Goal: Task Accomplishment & Management: Manage account settings

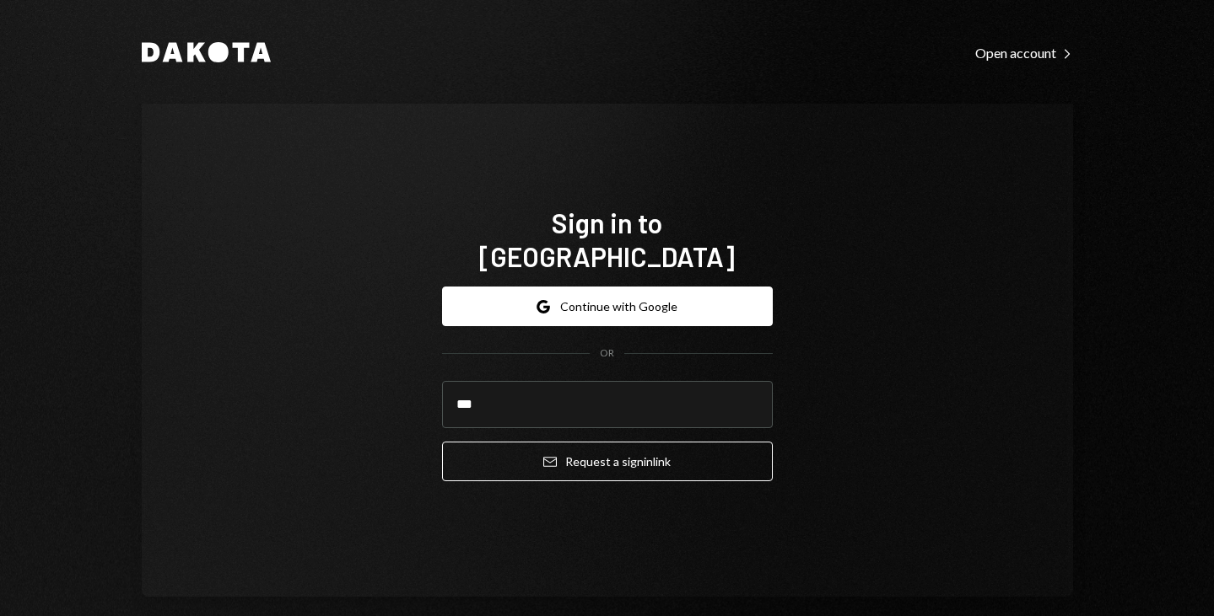
type input "**********"
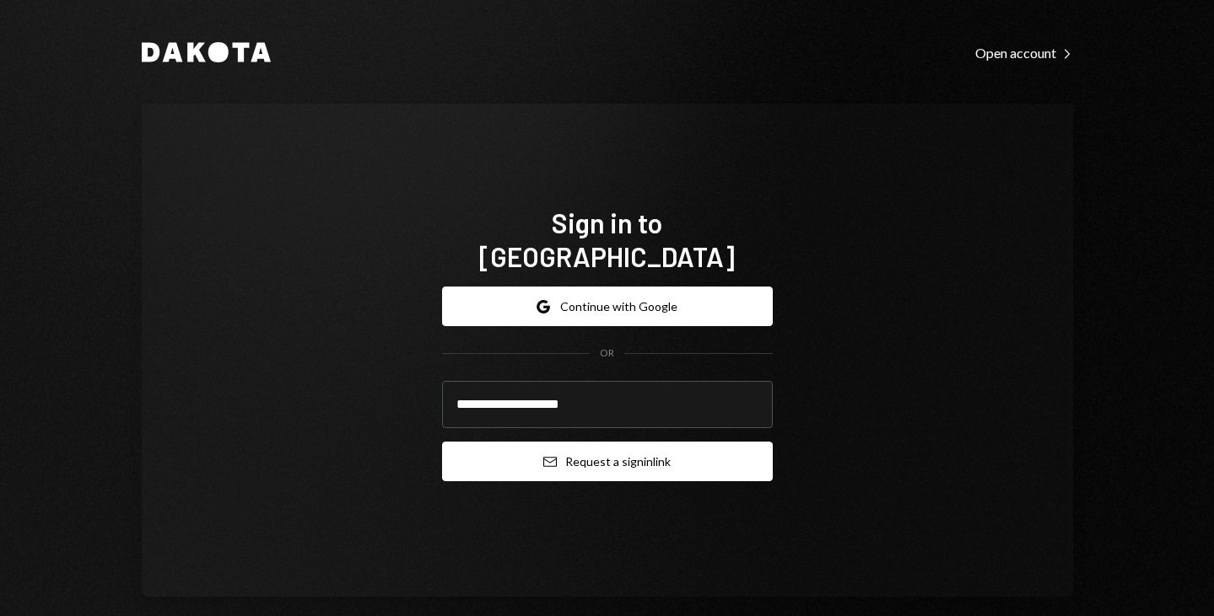
click at [571, 442] on button "Email Request a sign in link" at bounding box center [607, 462] width 331 height 40
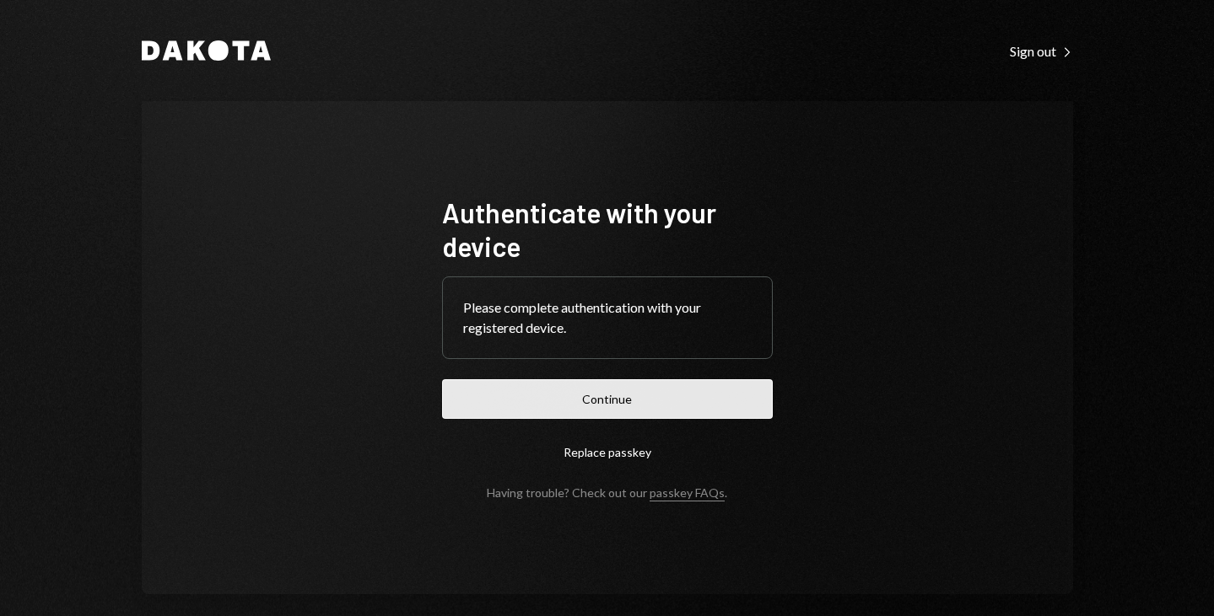
click at [491, 406] on button "Continue" at bounding box center [607, 399] width 331 height 40
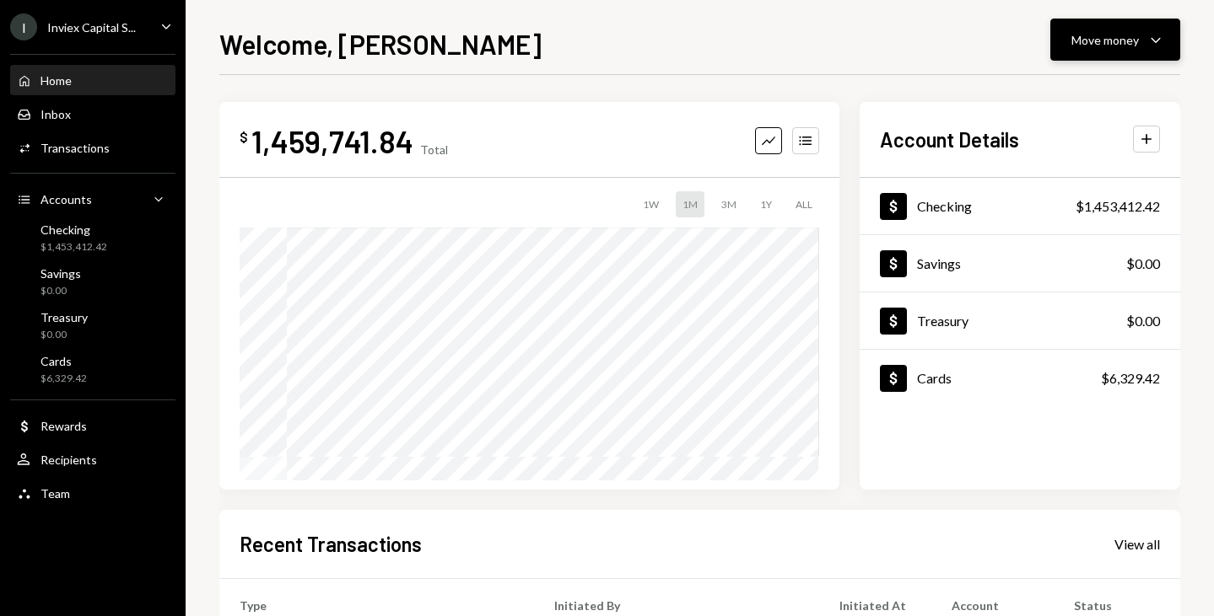
click at [1101, 29] on button "Move money Caret Down" at bounding box center [1115, 40] width 130 height 42
click at [1060, 91] on div "Send" at bounding box center [1101, 91] width 123 height 18
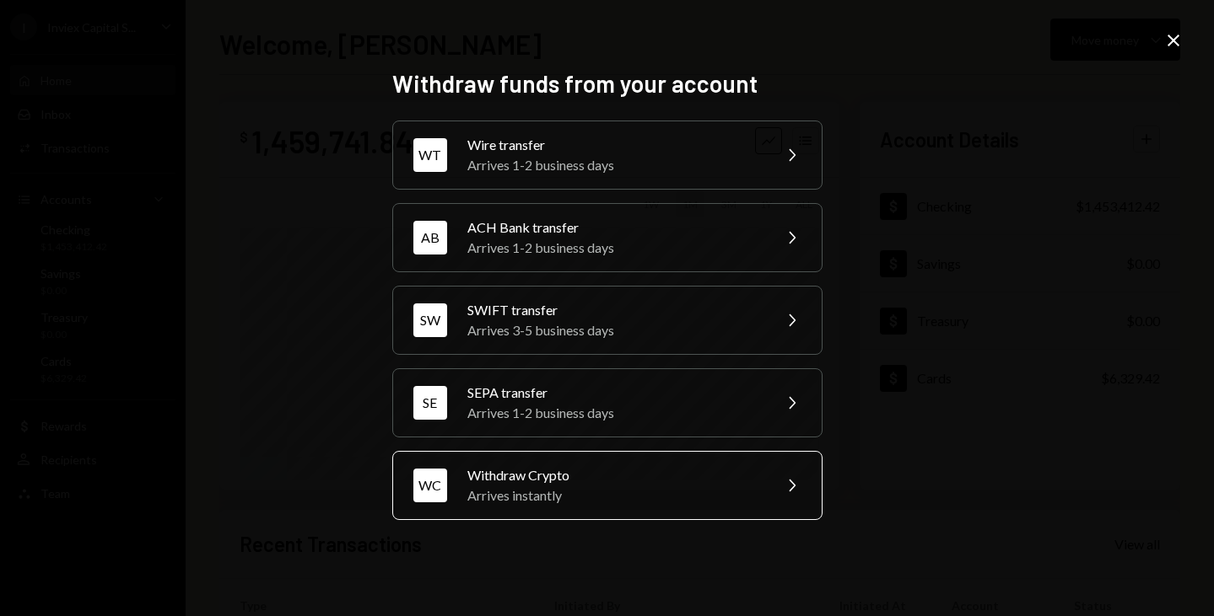
click at [632, 475] on div "Withdraw Crypto" at bounding box center [613, 476] width 293 height 20
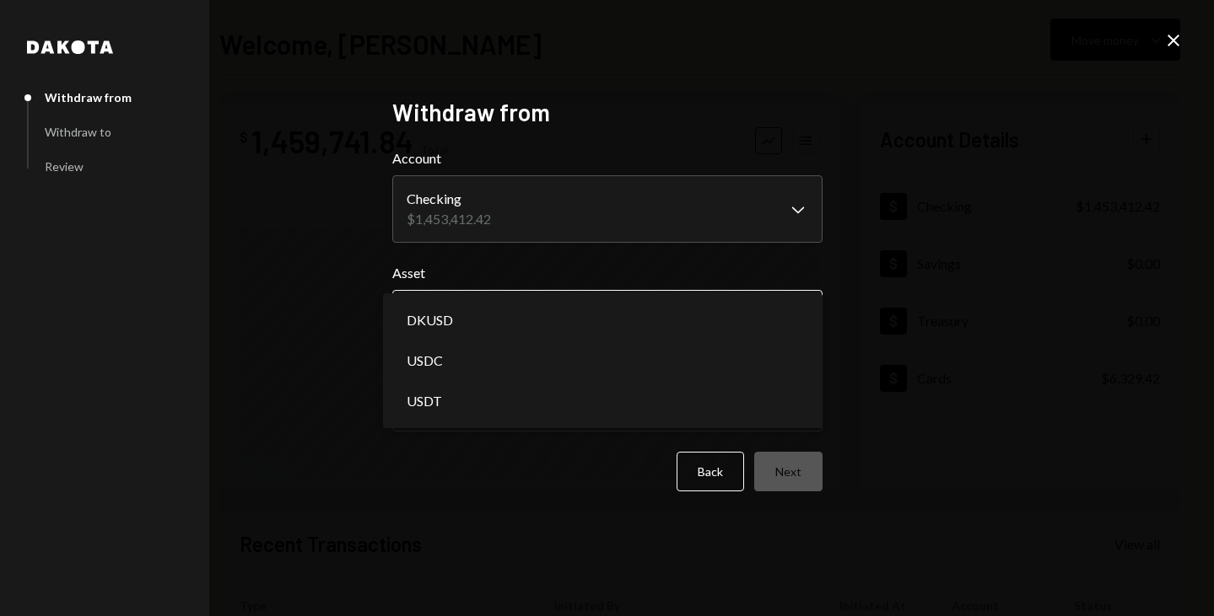
click at [525, 325] on body "**********" at bounding box center [607, 308] width 1214 height 616
select select "*****"
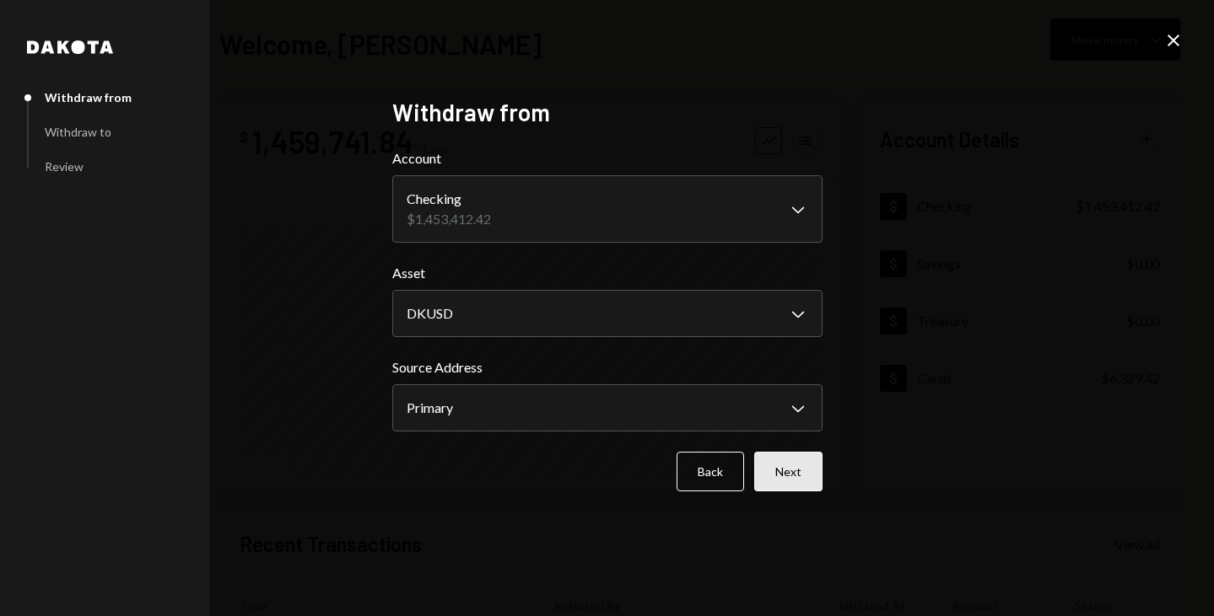
click at [794, 468] on button "Next" at bounding box center [788, 472] width 68 height 40
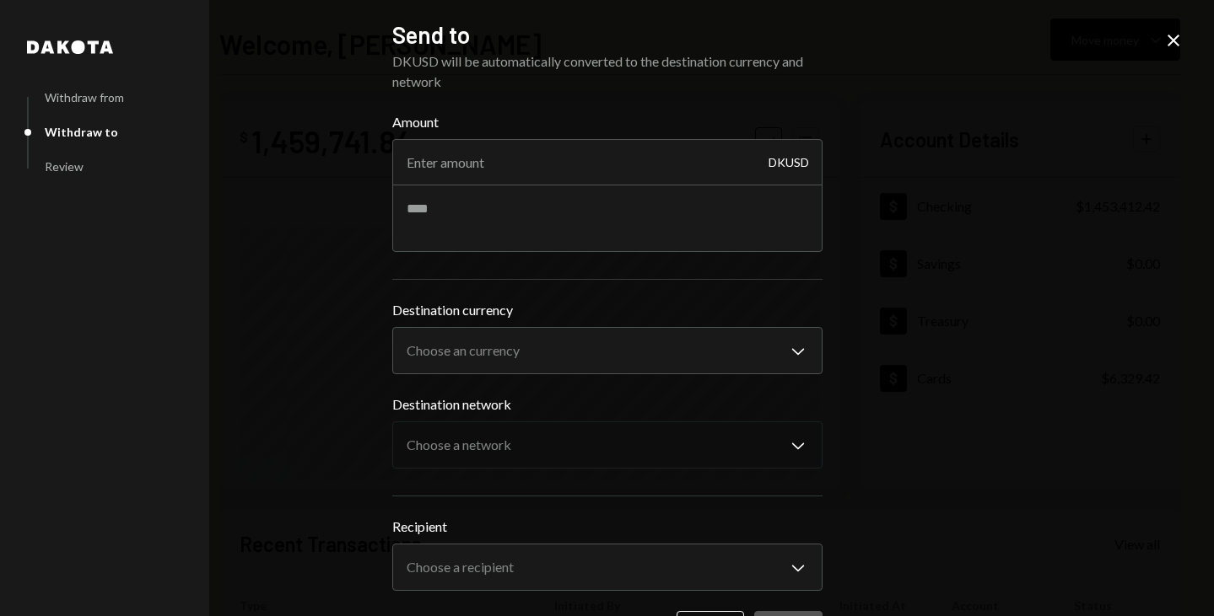
scroll to position [61, 0]
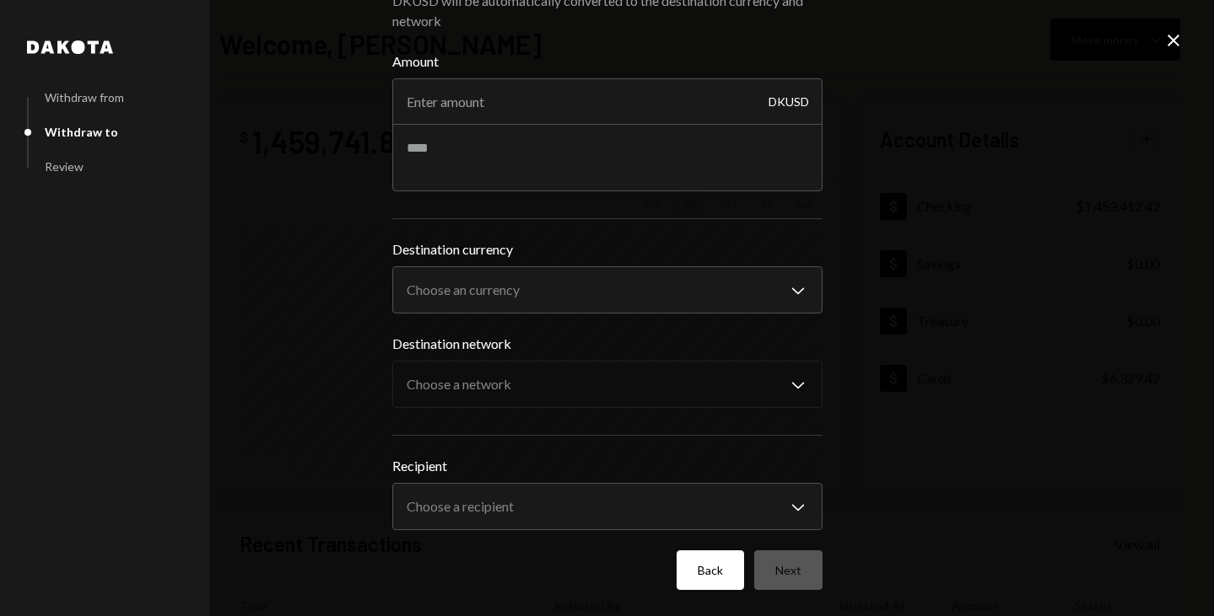
click at [713, 580] on button "Back" at bounding box center [709, 571] width 67 height 40
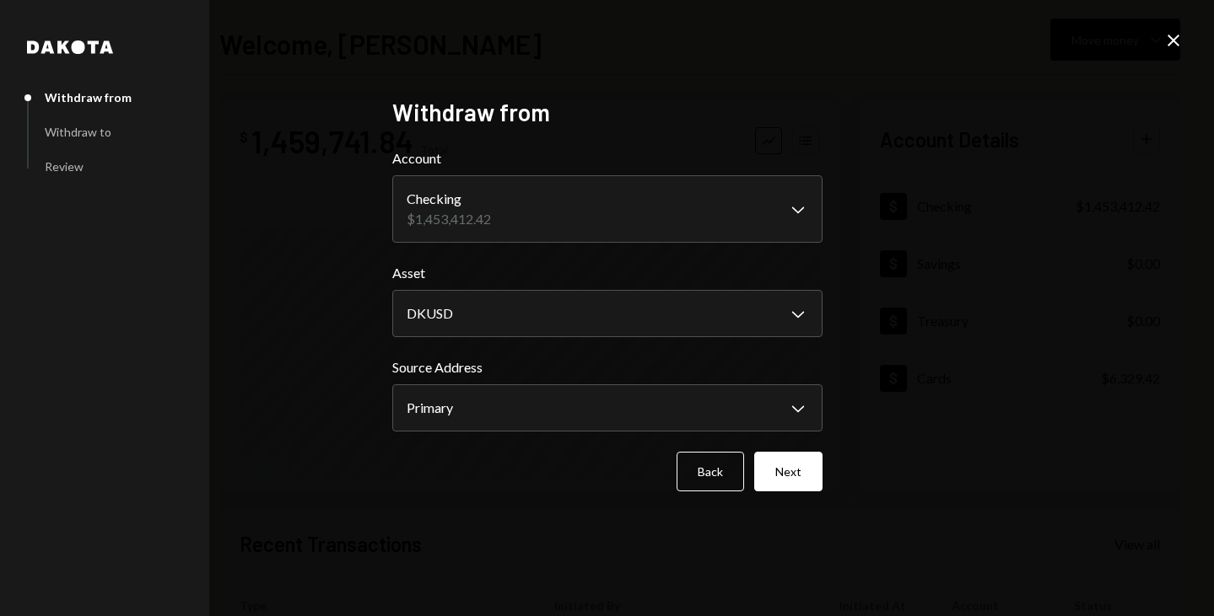
scroll to position [0, 0]
click at [774, 476] on button "Next" at bounding box center [788, 472] width 68 height 40
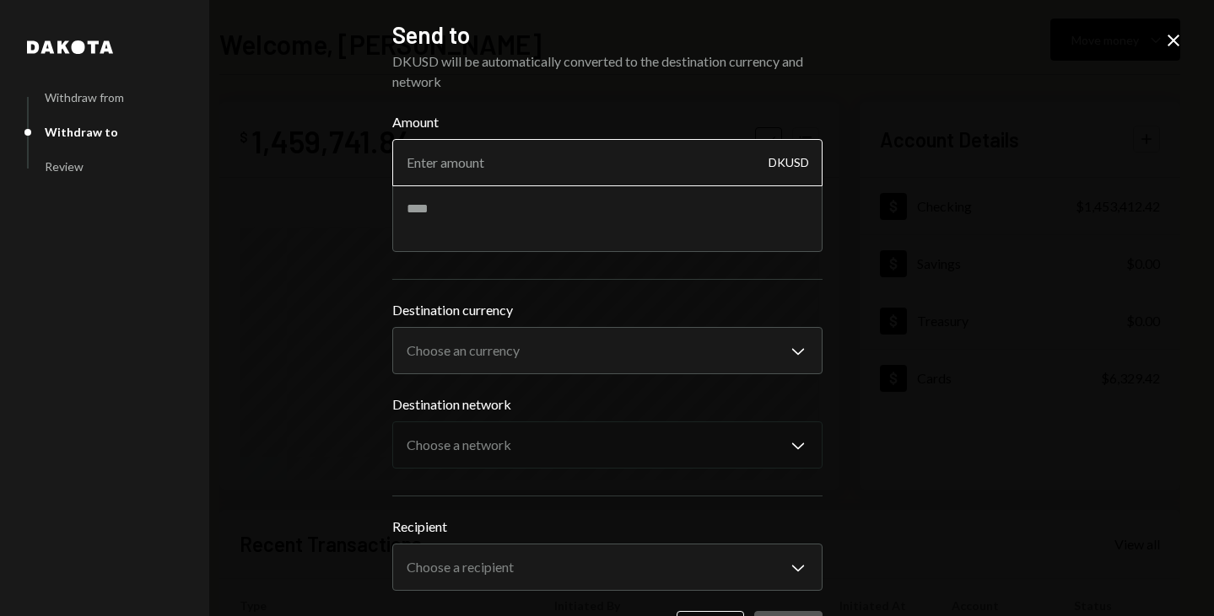
click at [537, 170] on input "Amount" at bounding box center [607, 162] width 430 height 47
type input "1300000"
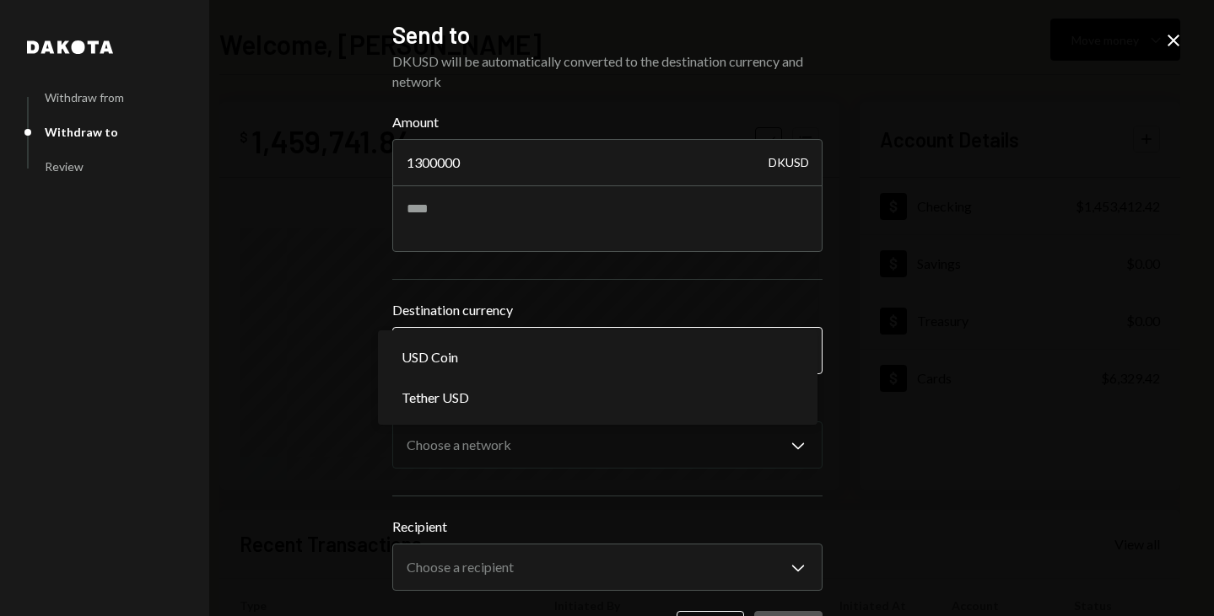
click at [510, 335] on body "I Inviex Capital S... Caret Down Home Home Inbox Inbox Activities Transactions …" at bounding box center [607, 308] width 1214 height 616
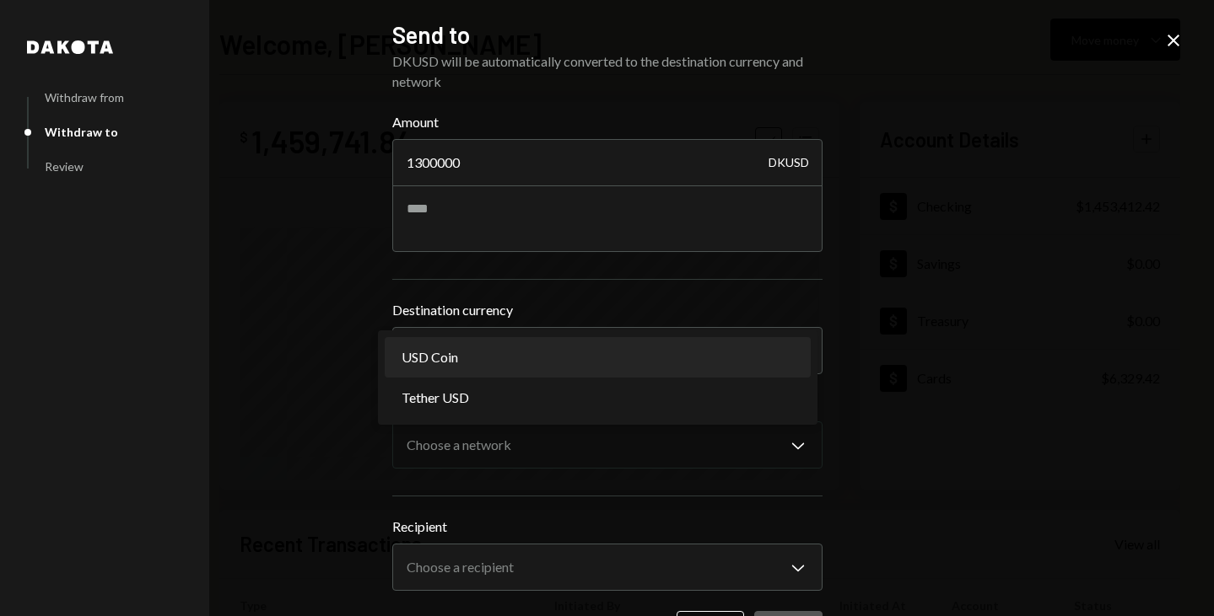
select select "****"
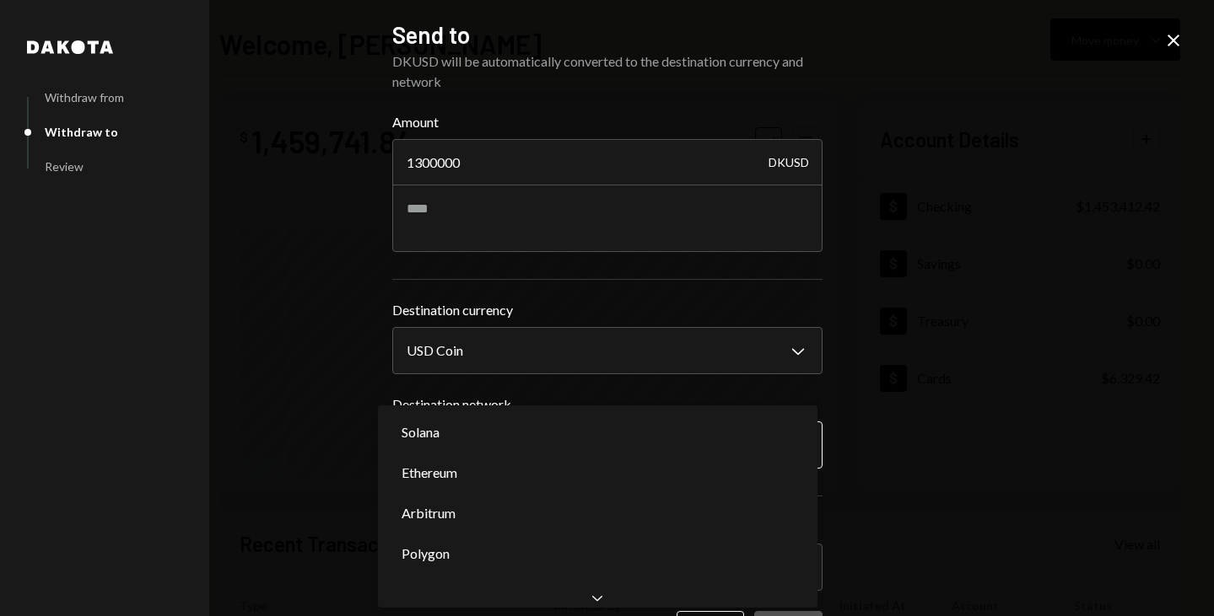
click at [471, 438] on body "I Inviex Capital S... Caret Down Home Home Inbox Inbox Activities Transactions …" at bounding box center [607, 308] width 1214 height 616
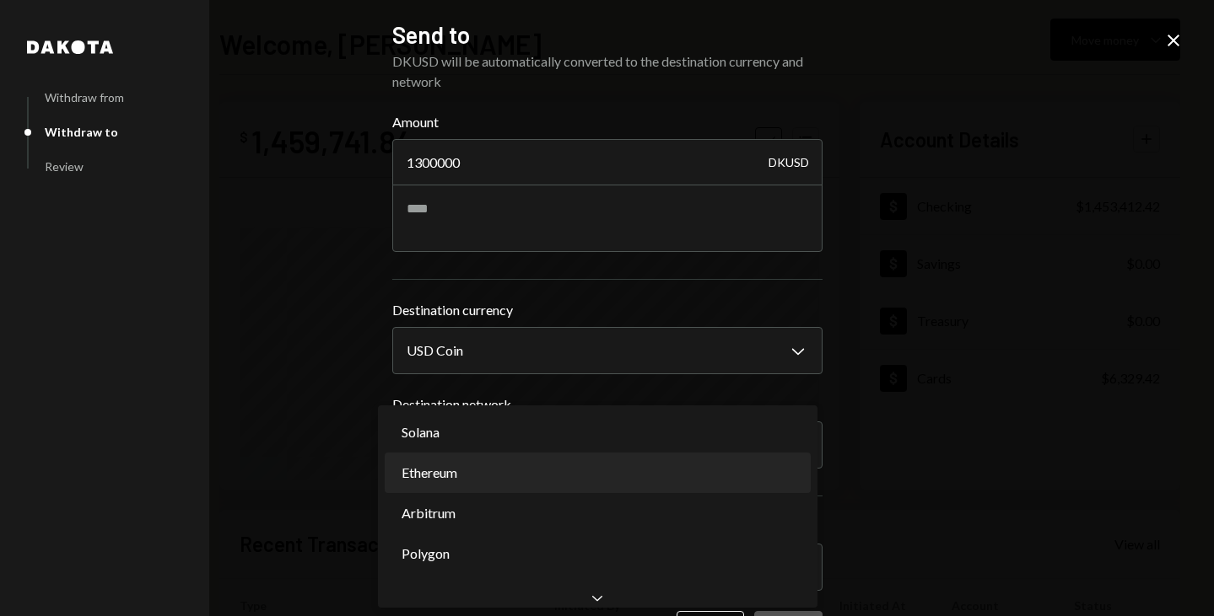
select select "**********"
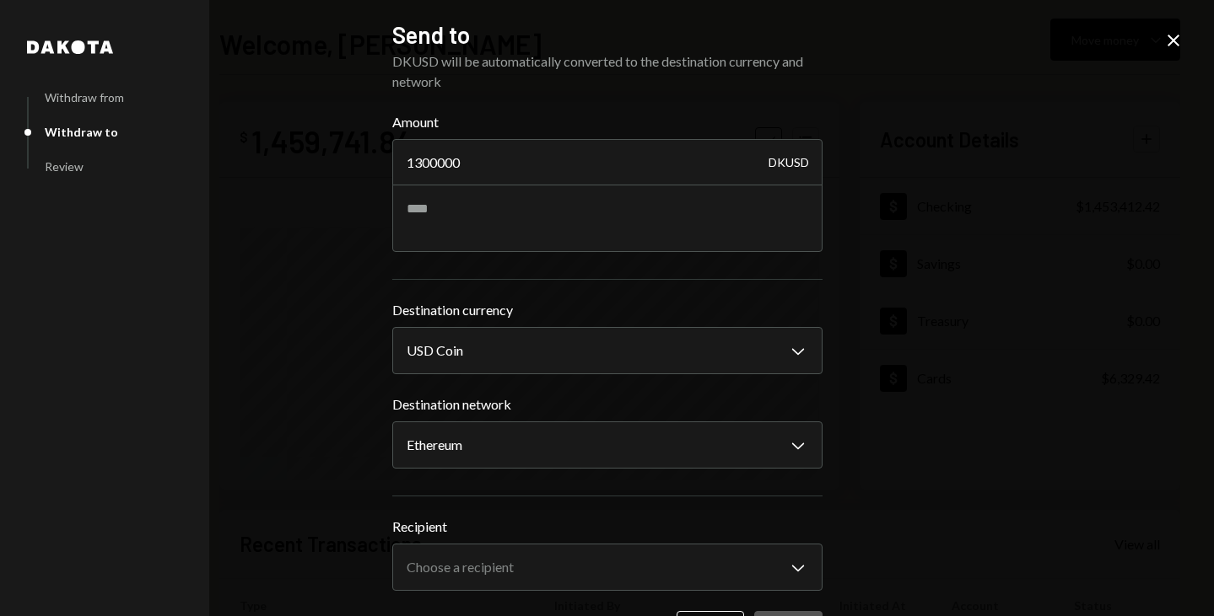
scroll to position [61, 0]
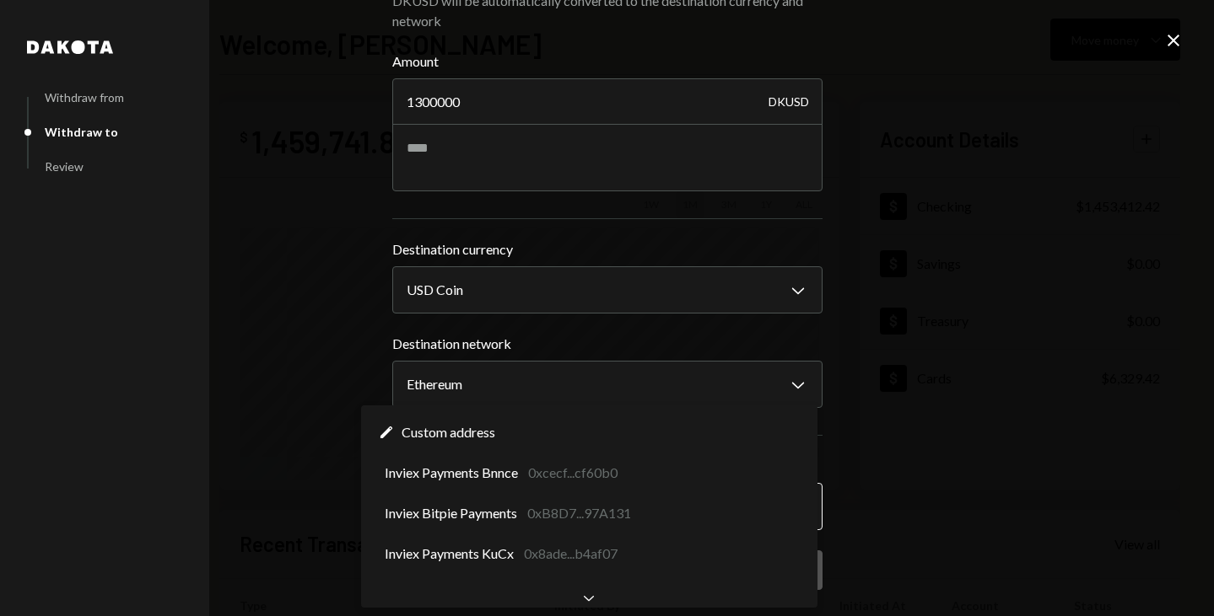
click at [471, 510] on body "I Inviex Capital S... Caret Down Home Home Inbox Inbox Activities Transactions …" at bounding box center [607, 308] width 1214 height 616
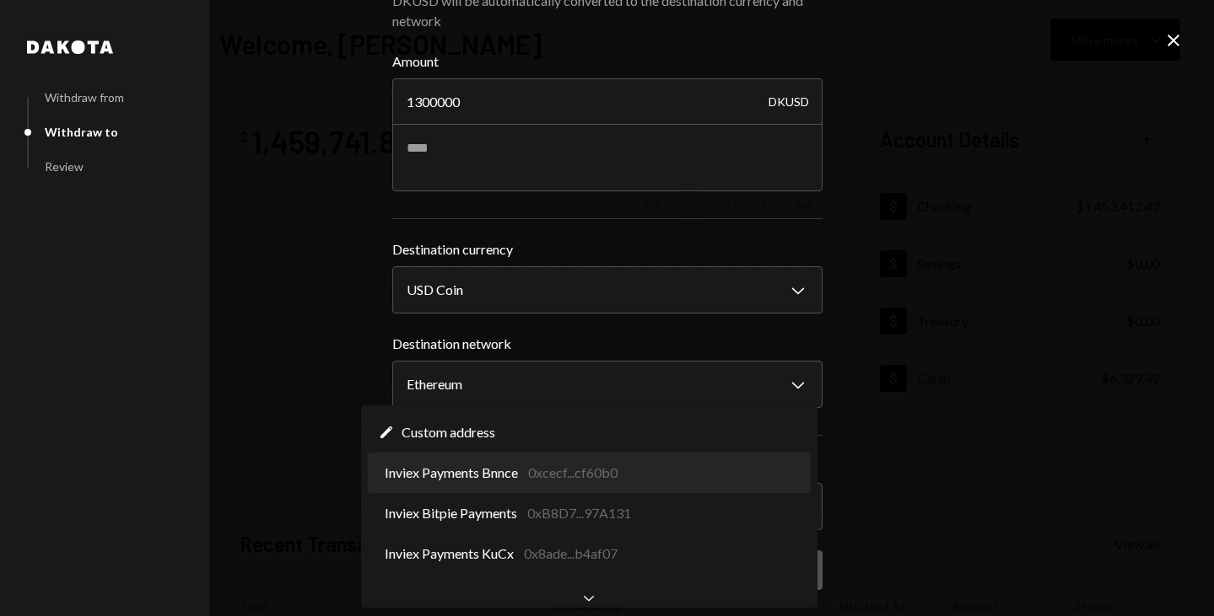
select select "**********"
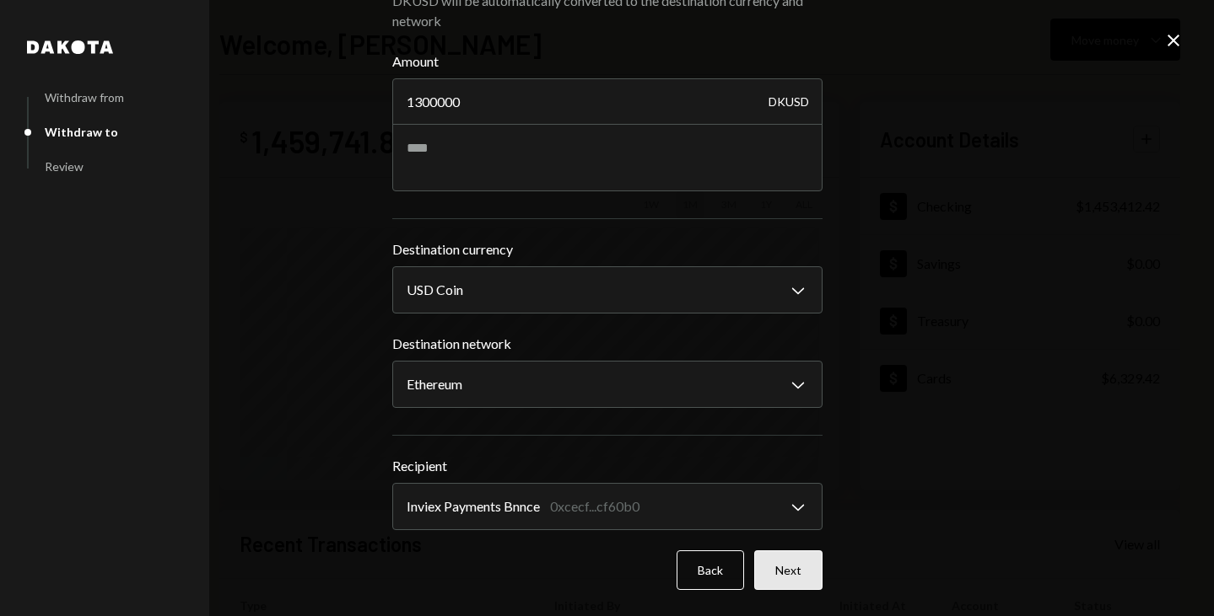
click at [790, 575] on button "Next" at bounding box center [788, 571] width 68 height 40
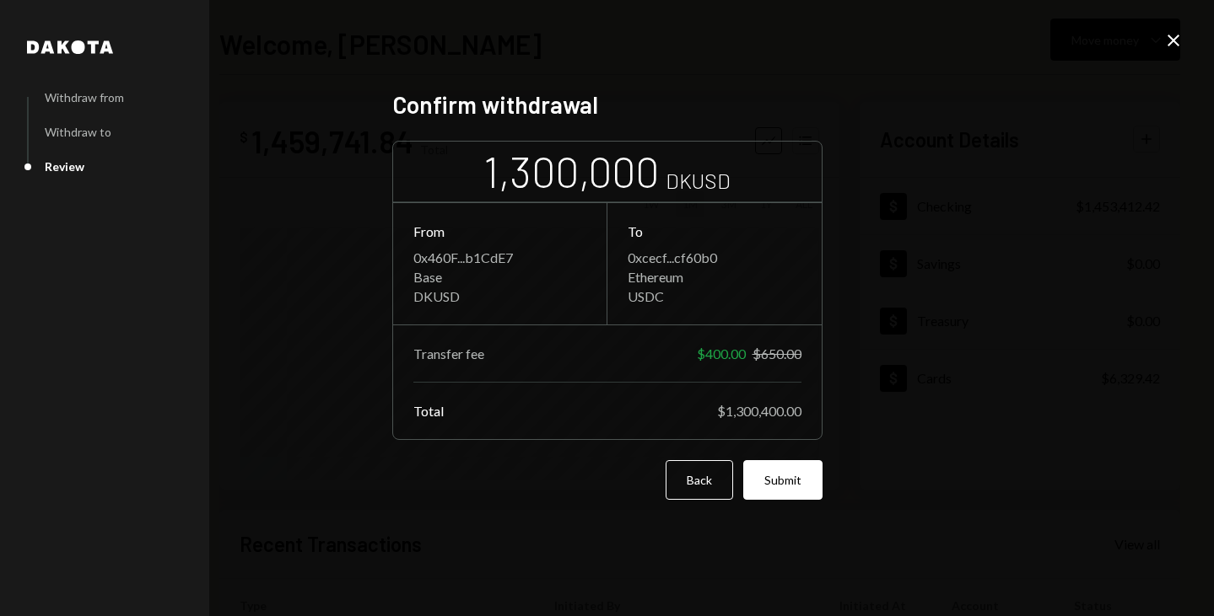
scroll to position [0, 0]
click at [778, 475] on button "Submit" at bounding box center [782, 480] width 79 height 40
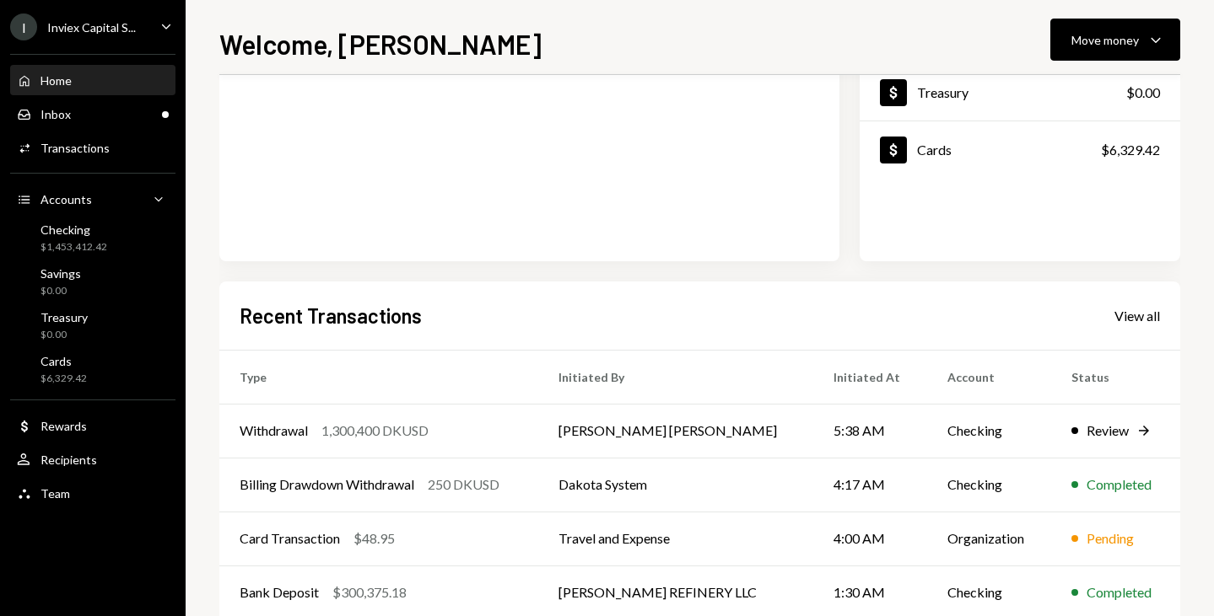
scroll to position [228, 0]
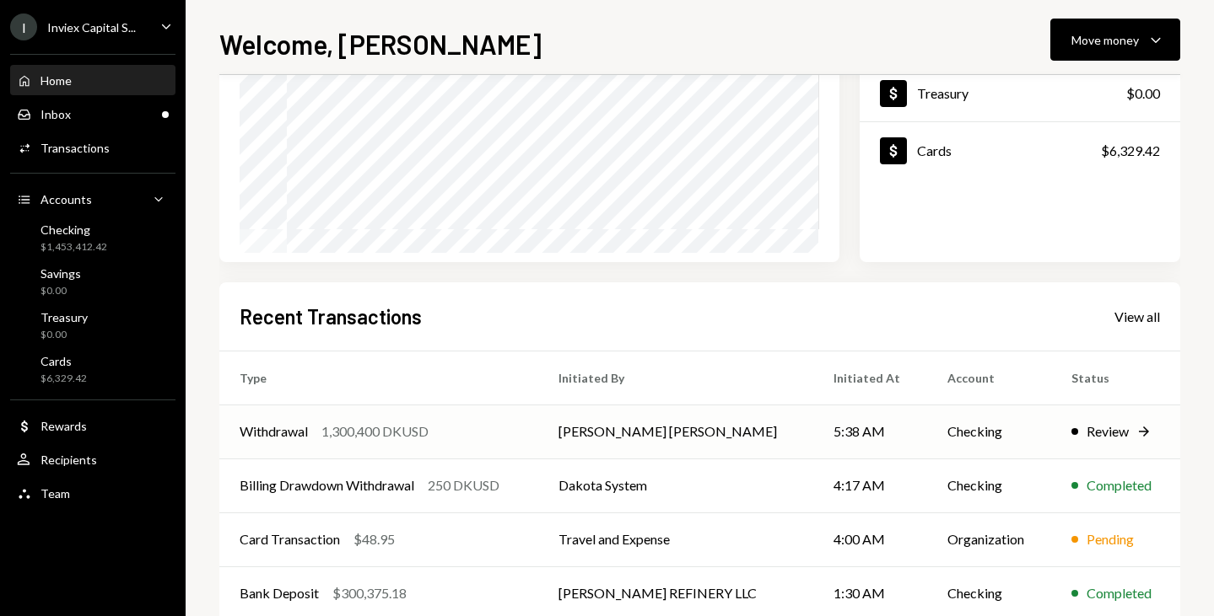
click at [383, 444] on td "Withdrawal 1,300,400 DKUSD" at bounding box center [378, 432] width 319 height 54
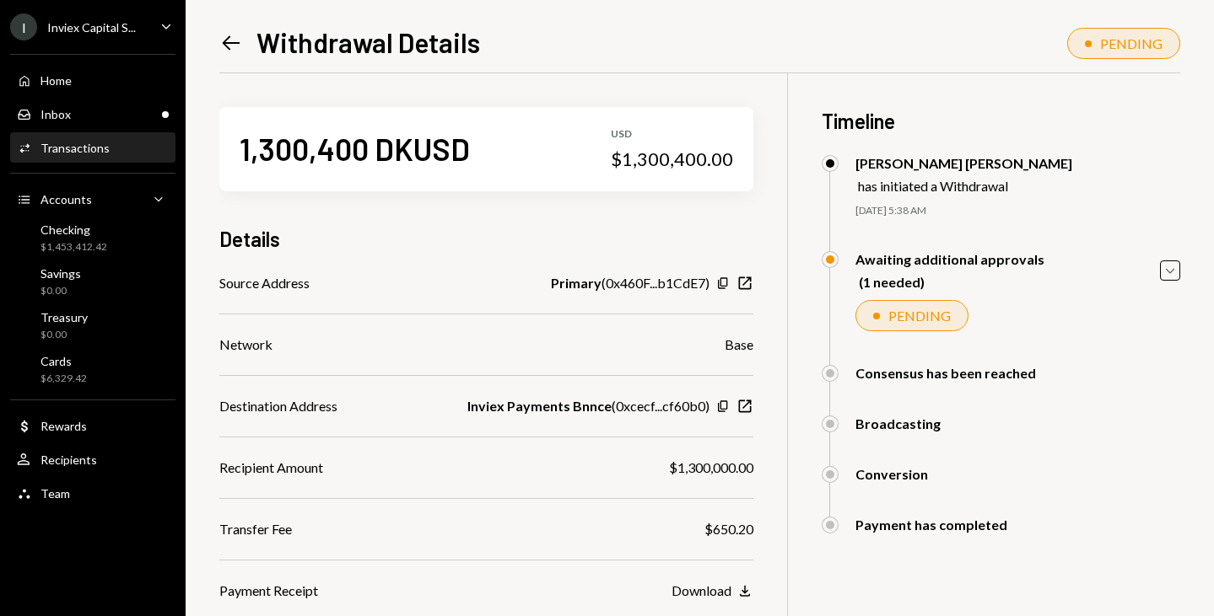
scroll to position [132, 0]
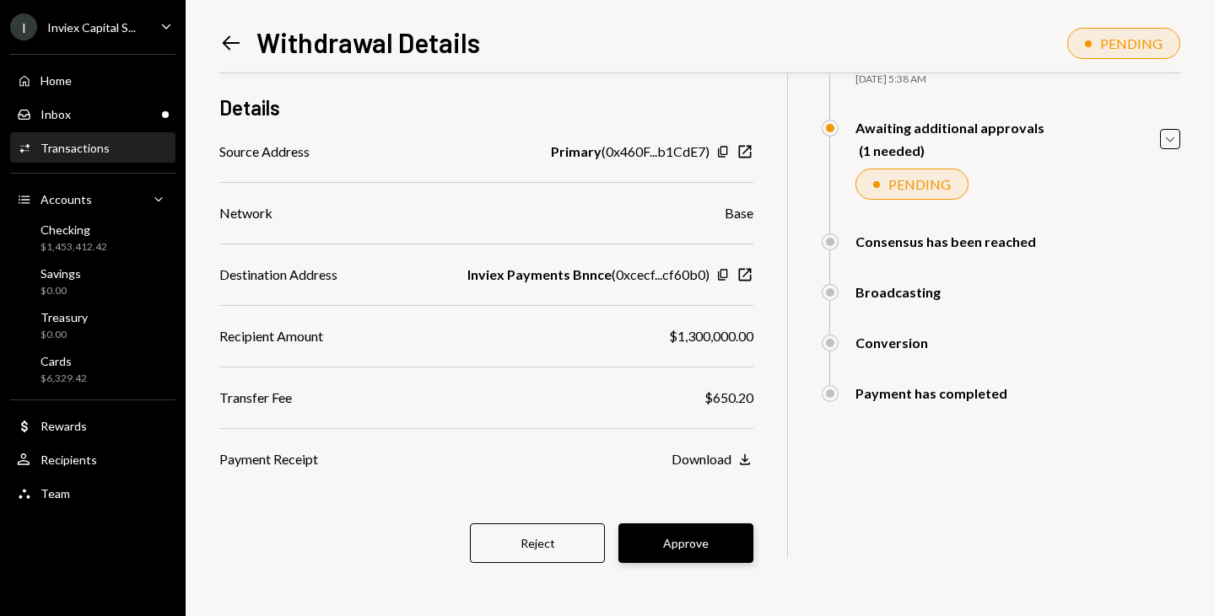
click at [662, 537] on button "Approve" at bounding box center [685, 544] width 135 height 40
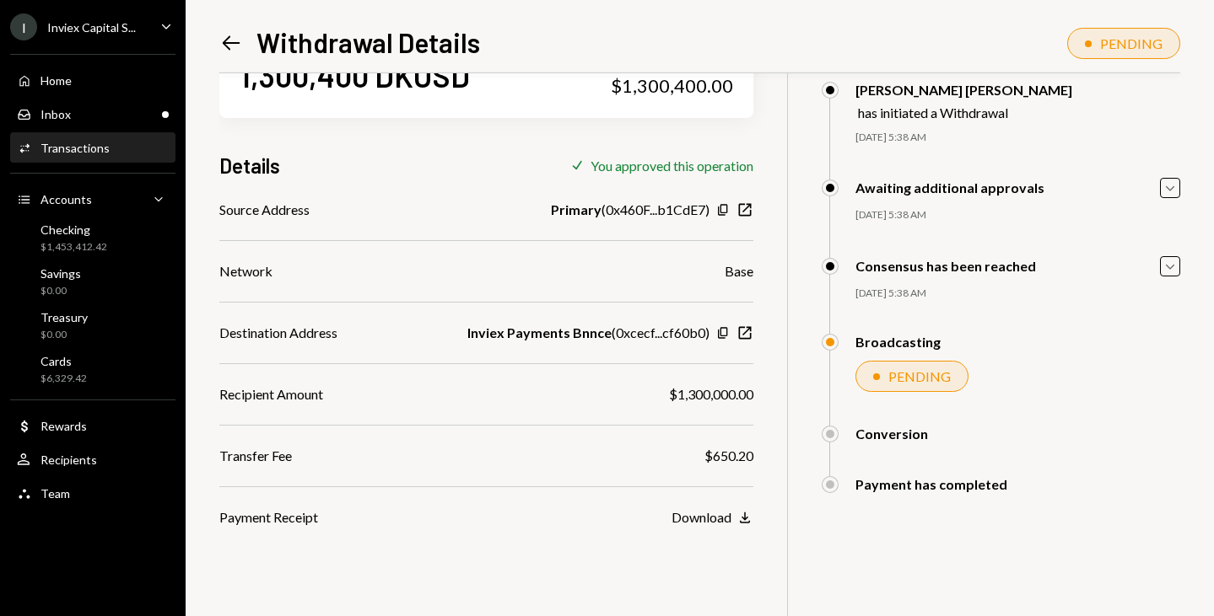
scroll to position [73, 0]
click at [55, 82] on div "Home" at bounding box center [55, 80] width 31 height 14
